Goal: Transaction & Acquisition: Purchase product/service

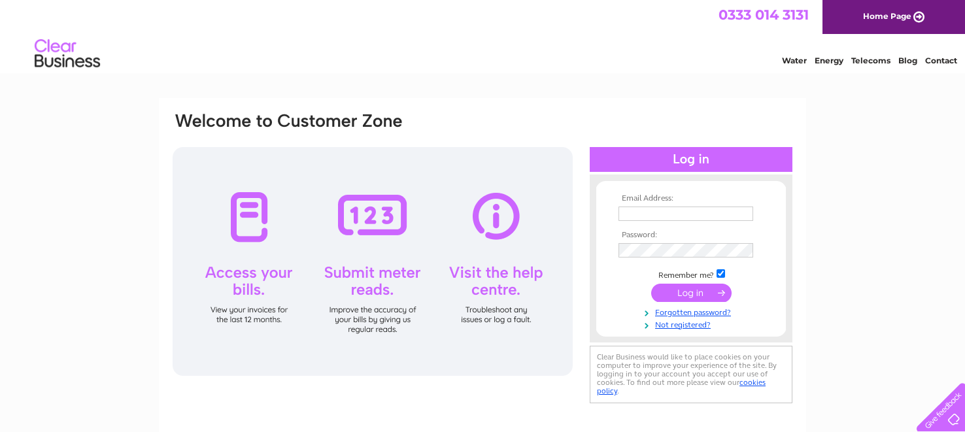
click at [655, 210] on input "text" at bounding box center [686, 214] width 135 height 14
type input "[EMAIL_ADDRESS][DOMAIN_NAME]"
click at [672, 298] on input "submit" at bounding box center [691, 293] width 80 height 18
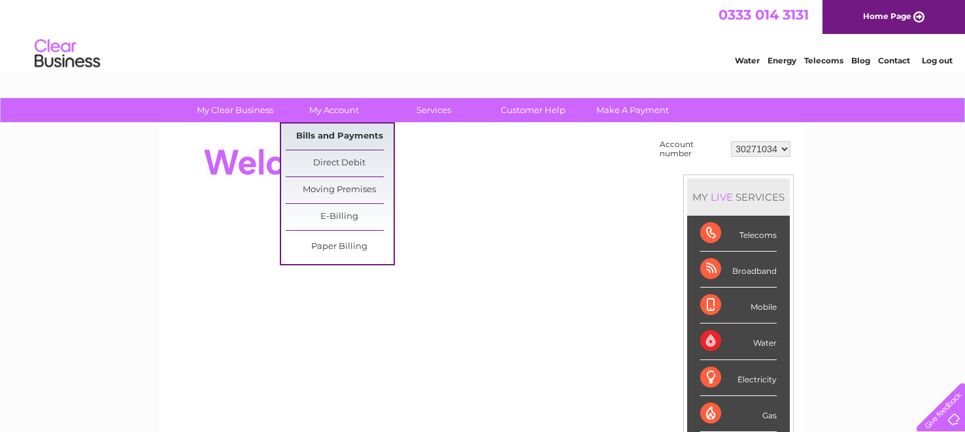
click at [312, 135] on link "Bills and Payments" at bounding box center [340, 137] width 108 height 26
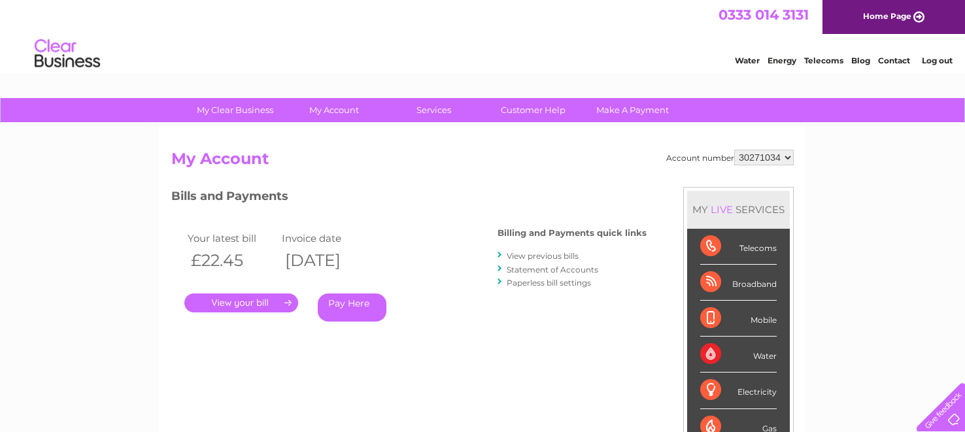
click at [244, 300] on link "." at bounding box center [241, 303] width 114 height 19
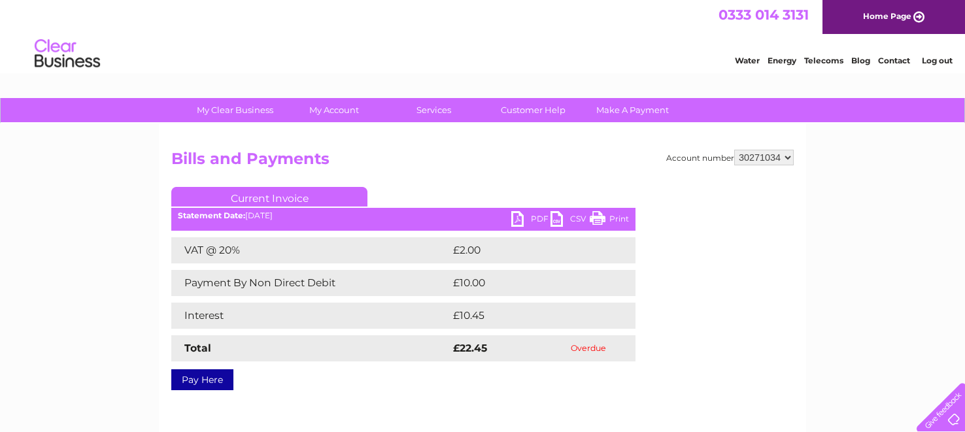
click at [205, 384] on link "Pay Here" at bounding box center [202, 379] width 62 height 21
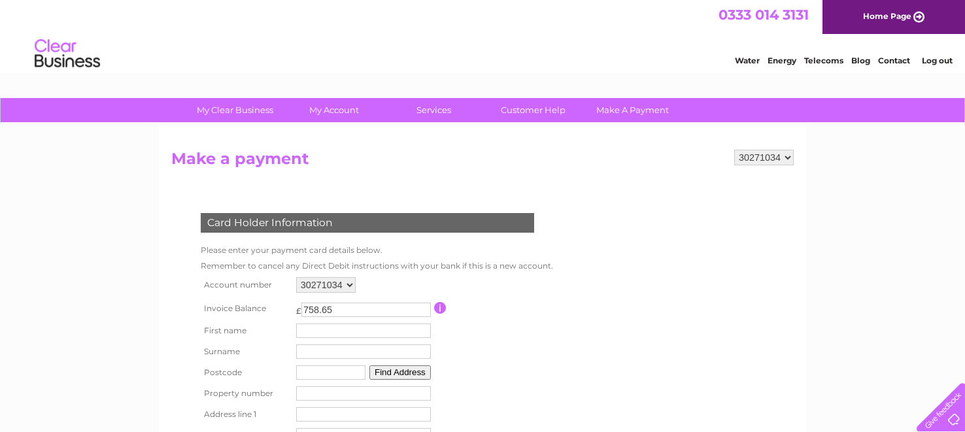
click at [440, 307] on input "button" at bounding box center [440, 308] width 12 height 12
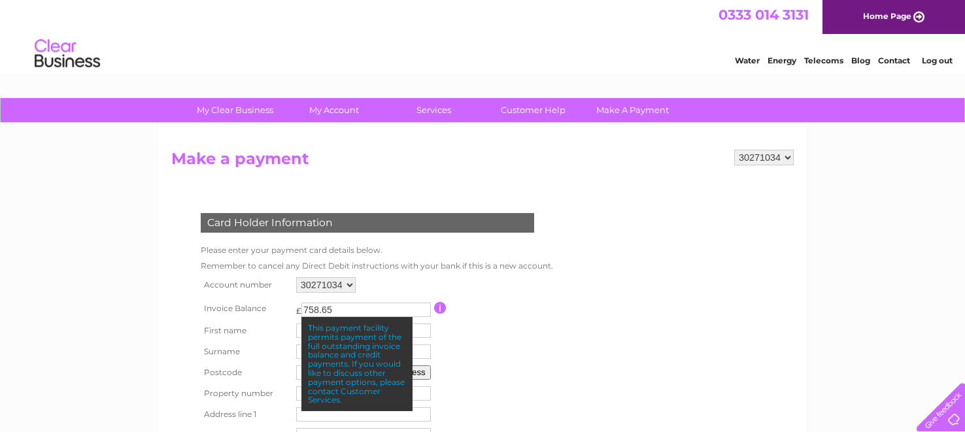
click at [622, 318] on form "30271034 Make a payment Card Holder Information Please enter your payment card …" at bounding box center [482, 338] width 623 height 376
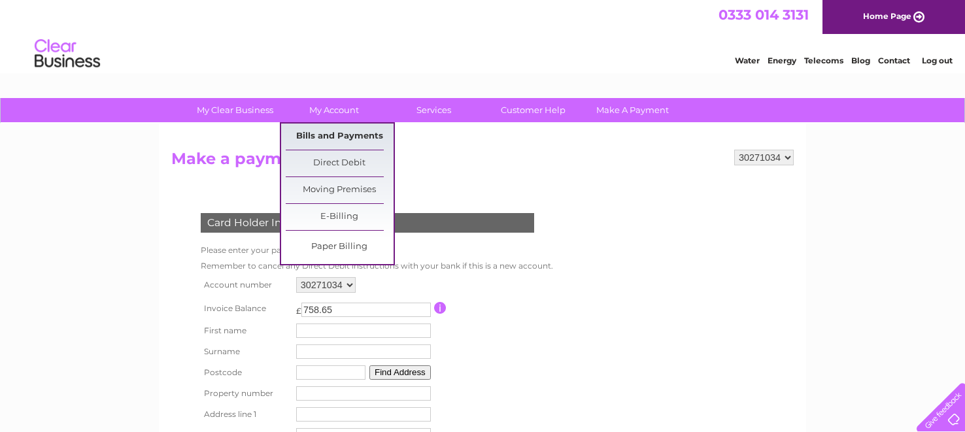
click at [320, 135] on link "Bills and Payments" at bounding box center [340, 137] width 108 height 26
